Goal: Task Accomplishment & Management: Complete application form

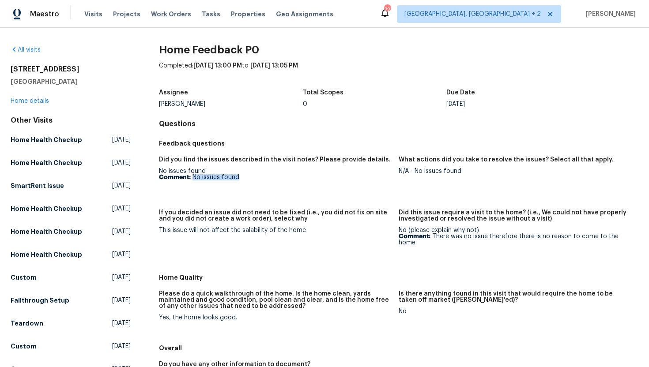
drag, startPoint x: 253, startPoint y: 177, endPoint x: 193, endPoint y: 178, distance: 60.5
click at [192, 178] on p "Comment: No issues found" at bounding box center [275, 177] width 233 height 6
copy p "No issues found"
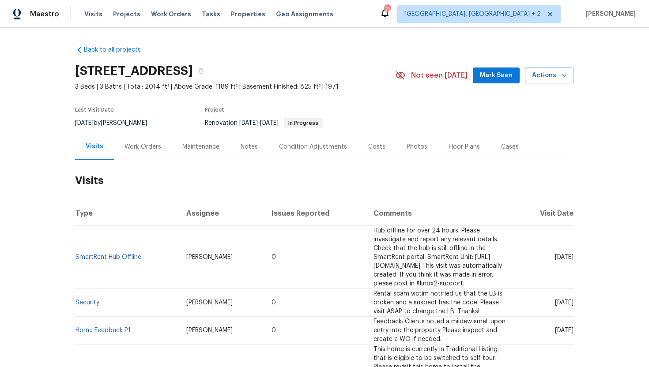
click at [140, 149] on div "Work Orders" at bounding box center [143, 147] width 37 height 9
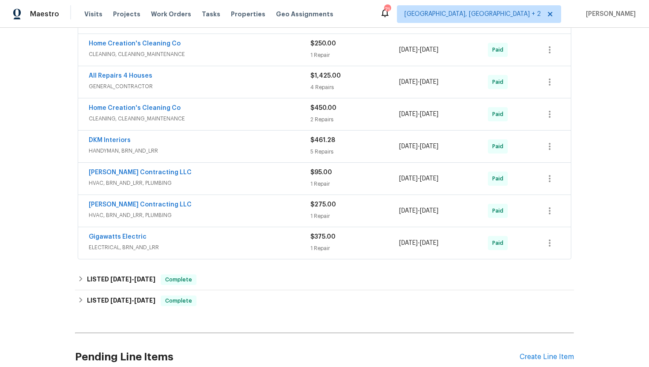
scroll to position [435, 0]
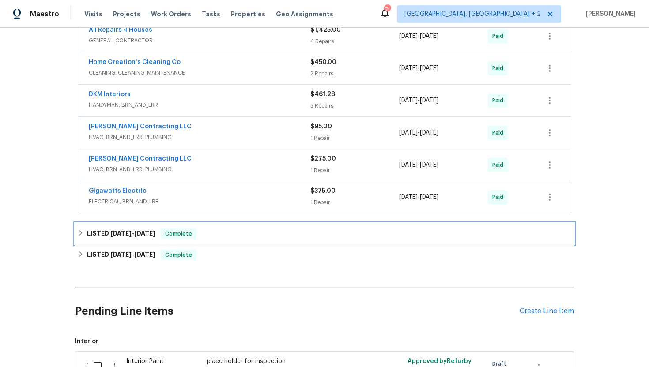
click at [170, 234] on span "Complete" at bounding box center [179, 234] width 34 height 9
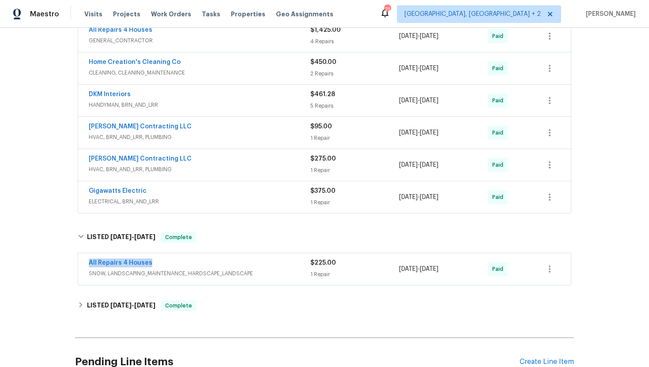
drag, startPoint x: 160, startPoint y: 264, endPoint x: 58, endPoint y: 264, distance: 102.0
click at [58, 264] on div "Back to all projects [STREET_ADDRESS] 3 Beds | 3 Baths | Total: 2014 ft² | Abov…" at bounding box center [324, 198] width 649 height 340
copy link "All Repairs 4 Houses"
drag, startPoint x: 462, startPoint y: 270, endPoint x: 398, endPoint y: 270, distance: 64.0
click at [398, 270] on div "All Repairs 4 Houses SNOW, LANDSCAPING_MAINTENANCE, HARDSCAPE_LANDSCAPE $225.00…" at bounding box center [314, 269] width 451 height 21
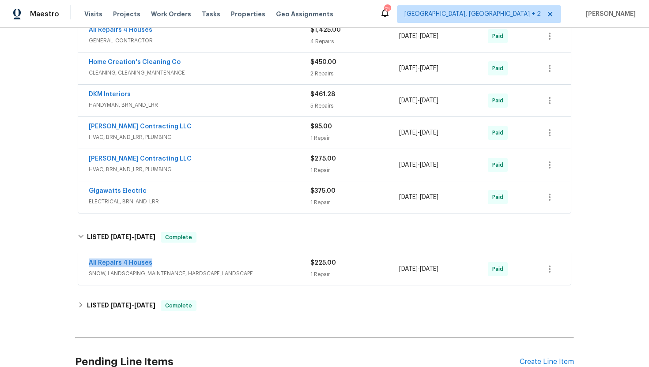
copy div "[DATE] - [DATE]"
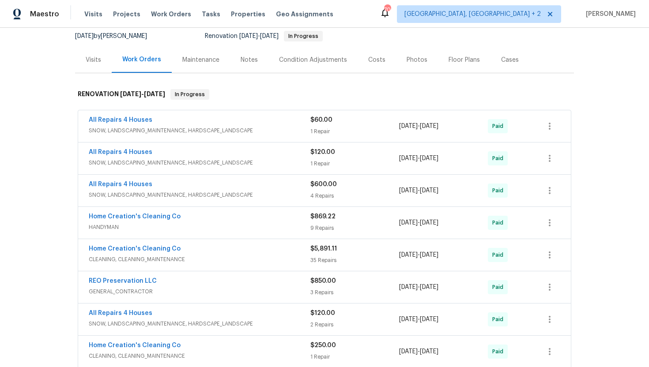
scroll to position [0, 0]
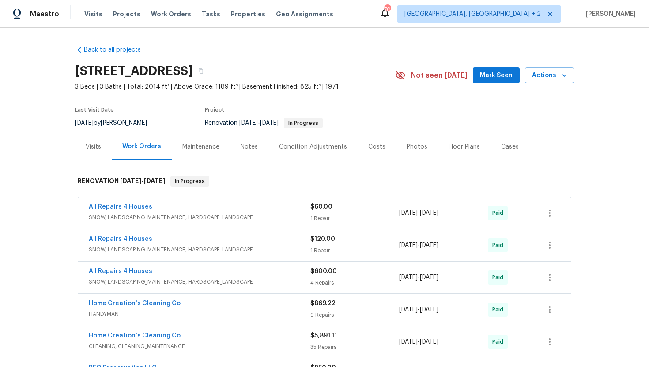
click at [94, 155] on div "Visits" at bounding box center [93, 147] width 37 height 26
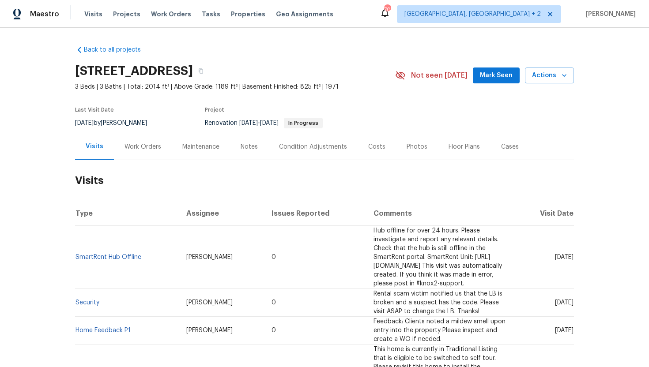
click at [510, 148] on div "Cases" at bounding box center [510, 147] width 18 height 9
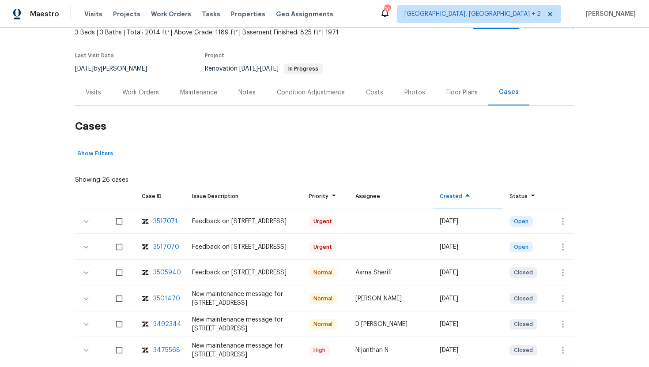
scroll to position [60, 0]
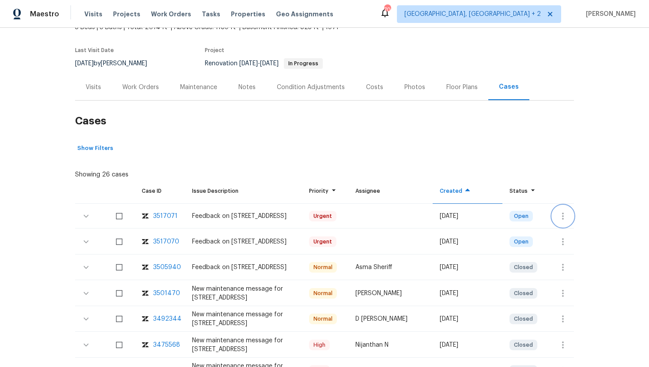
click at [563, 216] on icon "button" at bounding box center [563, 216] width 2 height 7
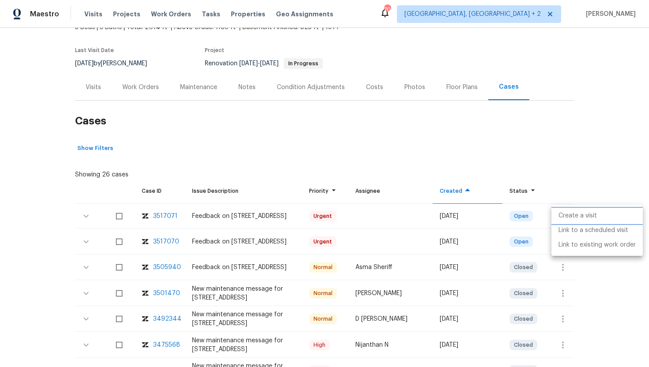
click at [598, 216] on li "Create a visit" at bounding box center [597, 216] width 91 height 15
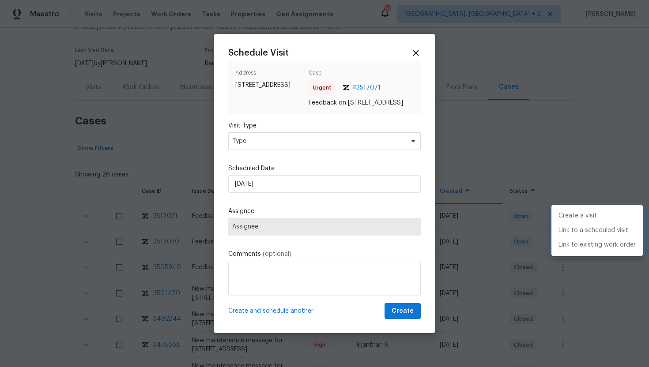
click at [288, 145] on div at bounding box center [324, 183] width 649 height 367
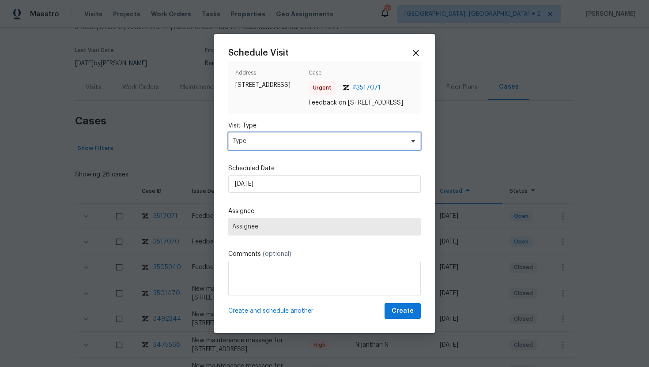
click at [280, 146] on span "Type" at bounding box center [318, 141] width 172 height 9
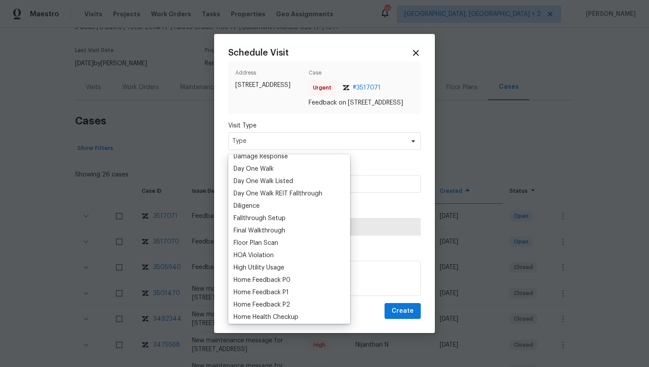
scroll to position [165, 0]
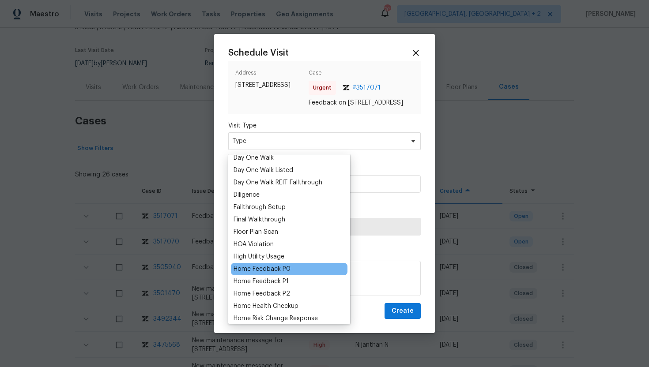
click at [291, 267] on div "Home Feedback P0" at bounding box center [289, 269] width 117 height 12
click at [285, 268] on div "Home Feedback P0" at bounding box center [262, 269] width 57 height 9
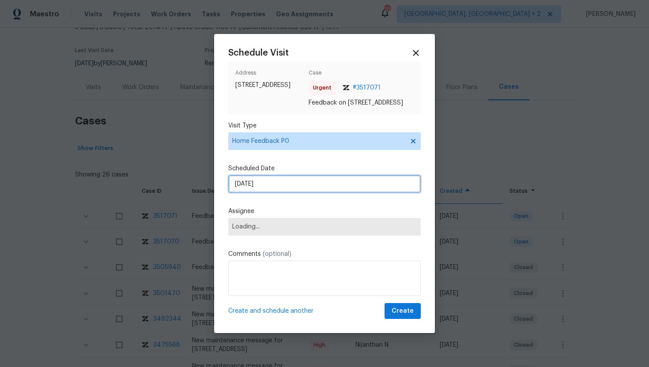
click at [280, 192] on input "[DATE]" at bounding box center [324, 184] width 193 height 18
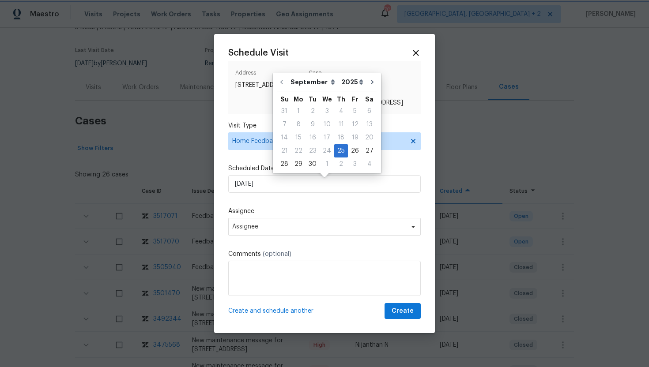
click at [285, 242] on div "Schedule Visit Address [STREET_ADDRESS] Case Urgent # 3517071 Feedback on [STRE…" at bounding box center [324, 184] width 193 height 272
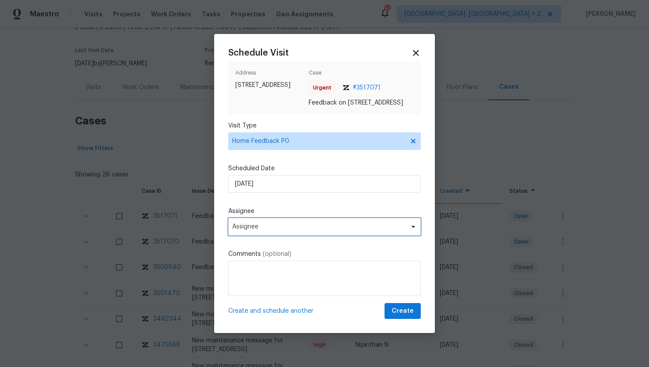
click at [283, 235] on span "Assignee" at bounding box center [324, 227] width 193 height 18
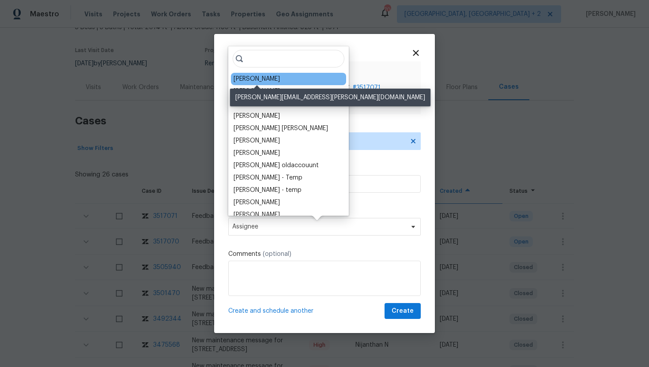
click at [261, 79] on div "[PERSON_NAME]" at bounding box center [257, 79] width 46 height 9
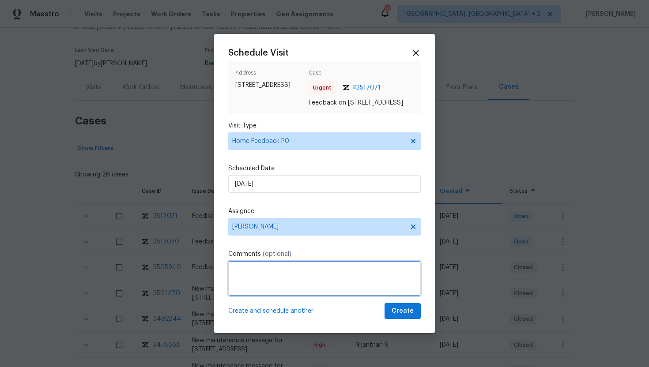
click at [246, 289] on textarea at bounding box center [324, 278] width 193 height 35
paste textarea "Feedback Message: Door was wide open upon my arrival"
click at [299, 275] on textarea "Feedback Message: Door was wide open upon my arrival and upon checking the Smar…" at bounding box center [324, 278] width 193 height 35
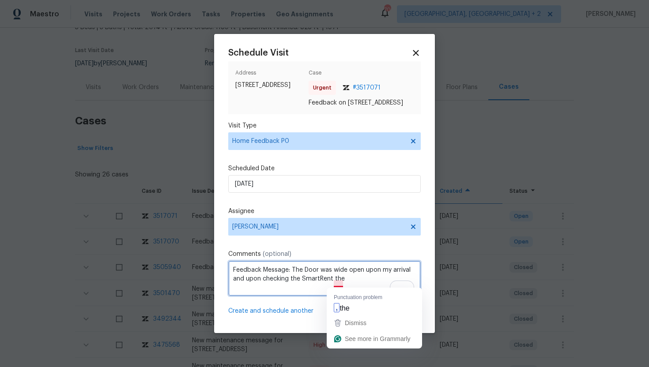
click at [337, 285] on textarea "Feedback Message: The Door was wide open upon my arrival and upon checking the …" at bounding box center [324, 278] width 193 height 35
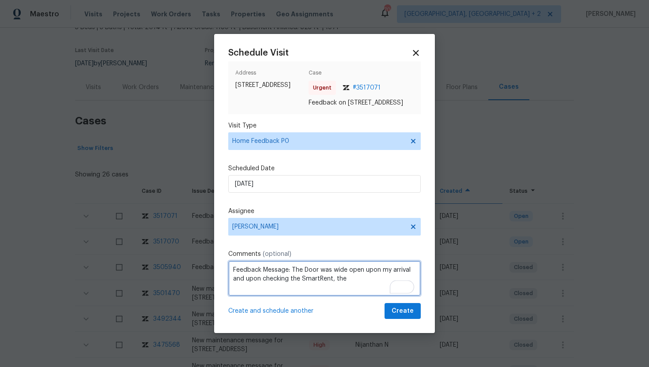
click at [353, 283] on textarea "Feedback Message: The Door was wide open upon my arrival and upon checking the …" at bounding box center [324, 278] width 193 height 35
type textarea "Feedback Message: The Door was wide open upon my arrival and upon checking the …"
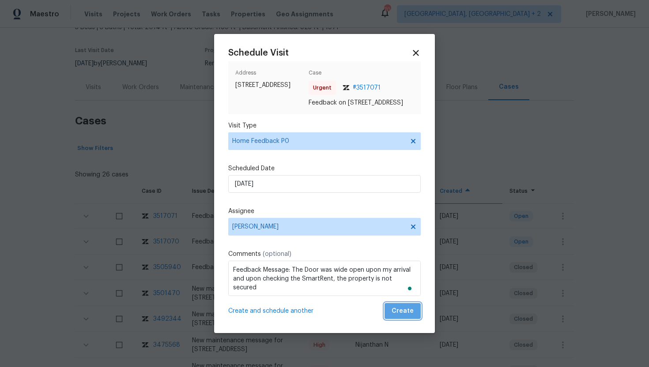
click at [413, 314] on span "Create" at bounding box center [403, 311] width 22 height 11
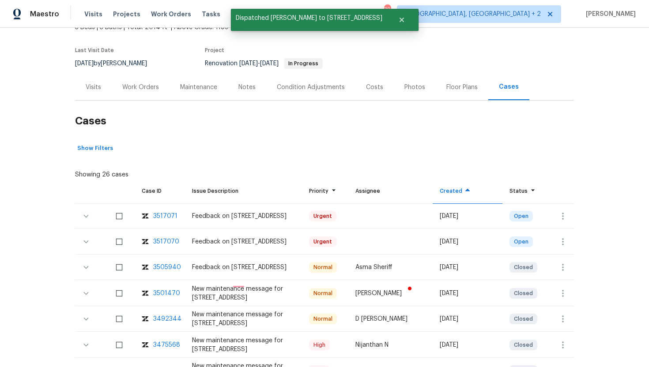
click at [95, 90] on div "Visits" at bounding box center [93, 87] width 15 height 9
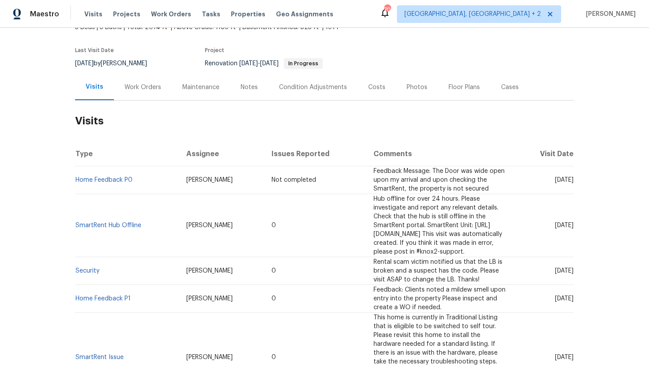
drag, startPoint x: 538, startPoint y: 219, endPoint x: 574, endPoint y: 220, distance: 36.2
click at [574, 220] on td "[DATE]" at bounding box center [545, 225] width 58 height 63
copy span "[DATE]"
drag, startPoint x: 141, startPoint y: 221, endPoint x: 76, endPoint y: 219, distance: 64.9
click at [76, 219] on td "SmartRent Hub Offline" at bounding box center [127, 225] width 104 height 63
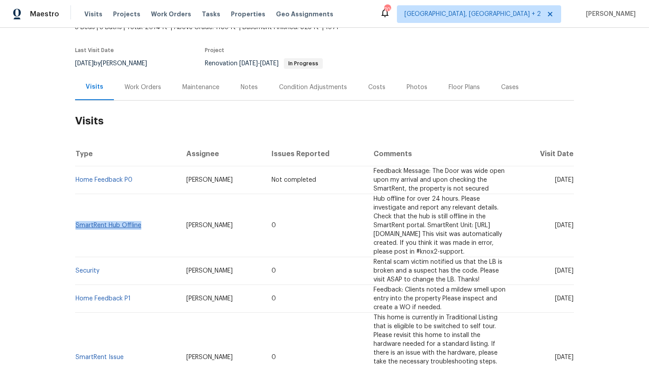
copy link "SmartRent Hub Offline"
drag, startPoint x: 213, startPoint y: 220, endPoint x: 165, endPoint y: 218, distance: 48.2
click at [179, 218] on td "[PERSON_NAME]" at bounding box center [222, 225] width 86 height 63
copy span "[PERSON_NAME]"
drag, startPoint x: 216, startPoint y: 180, endPoint x: 153, endPoint y: 178, distance: 63.6
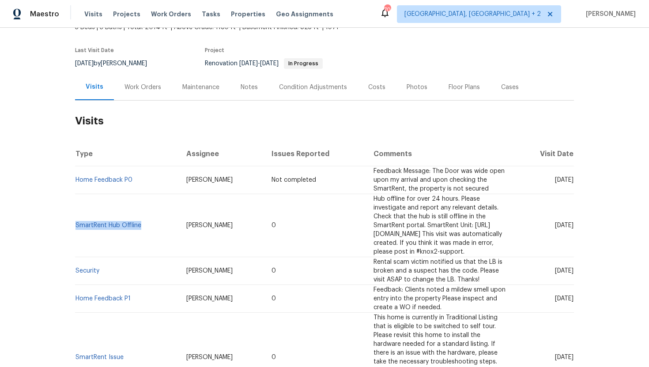
click at [152, 178] on tr "Home Feedback P0 [PERSON_NAME] Not completed Feedback Message: The Door was wid…" at bounding box center [324, 181] width 499 height 28
copy tr "[PERSON_NAME]"
